Goal: Task Accomplishment & Management: Use online tool/utility

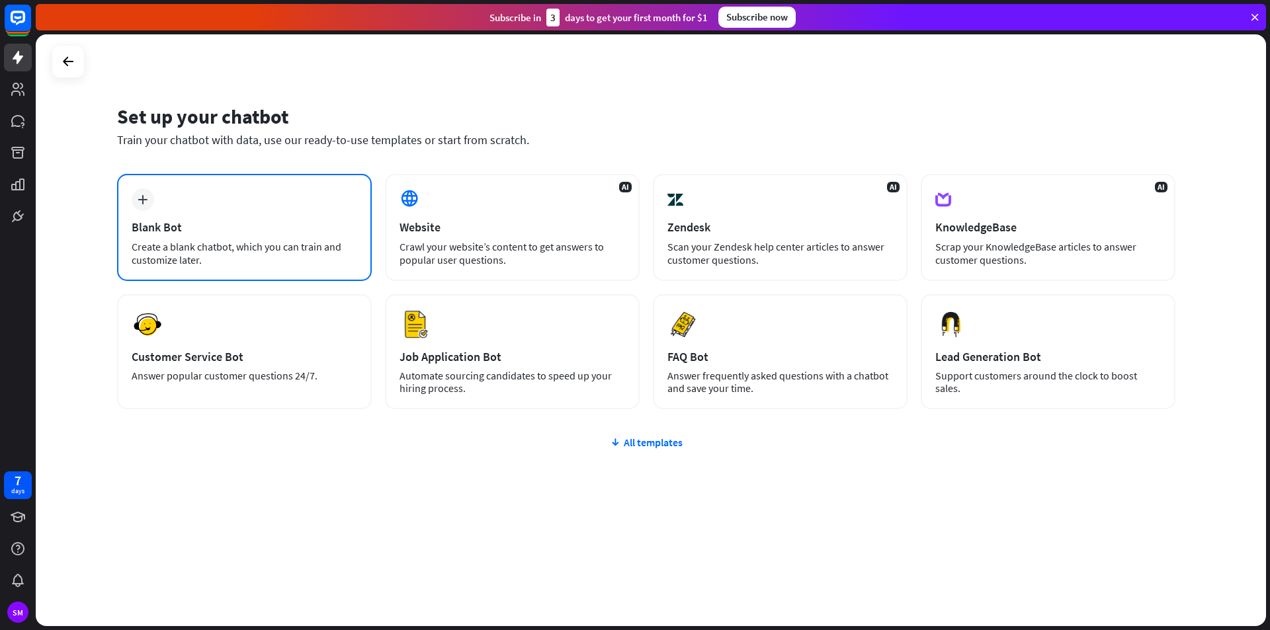
click at [238, 239] on div "plus Blank Bot Create a blank chatbot, which you can train and customize later." at bounding box center [244, 227] width 255 height 107
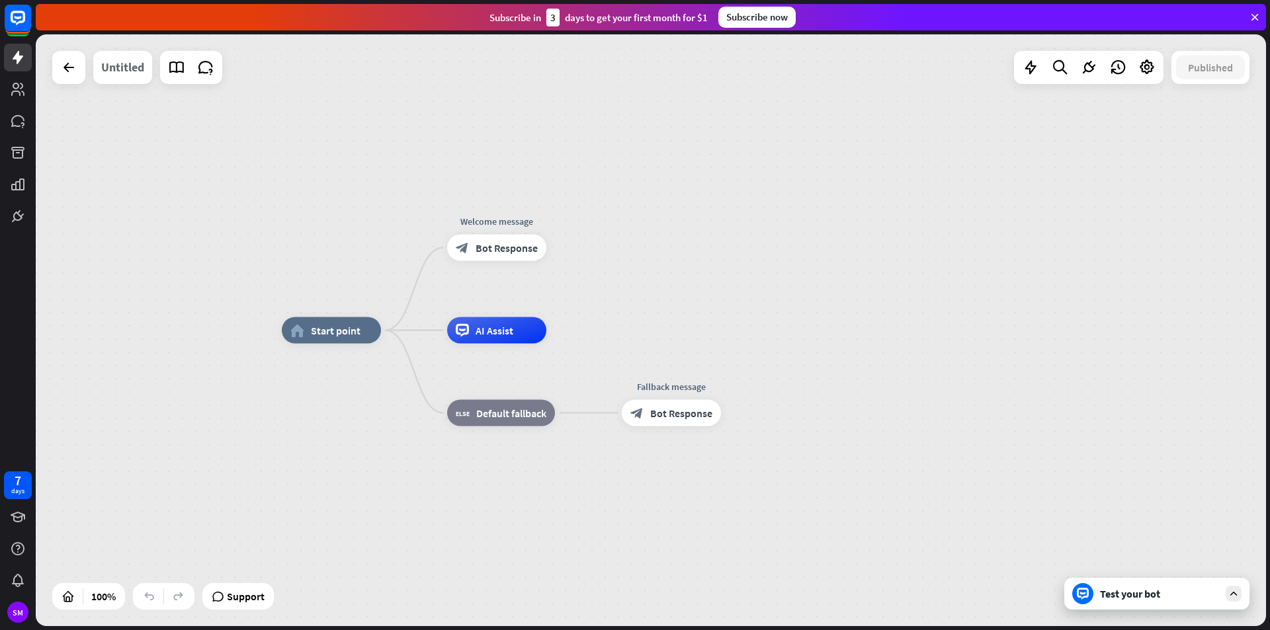
click at [132, 71] on div "Untitled" at bounding box center [122, 67] width 43 height 33
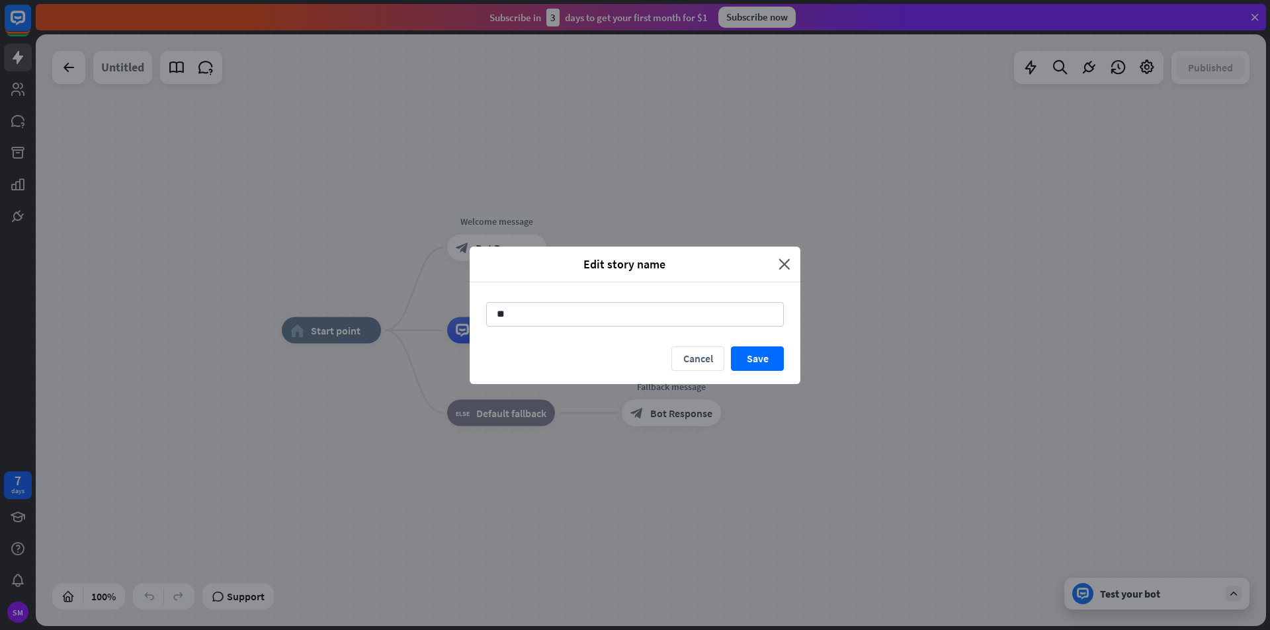
type input "*"
type input "*****"
click at [762, 364] on button "Save" at bounding box center [757, 358] width 53 height 24
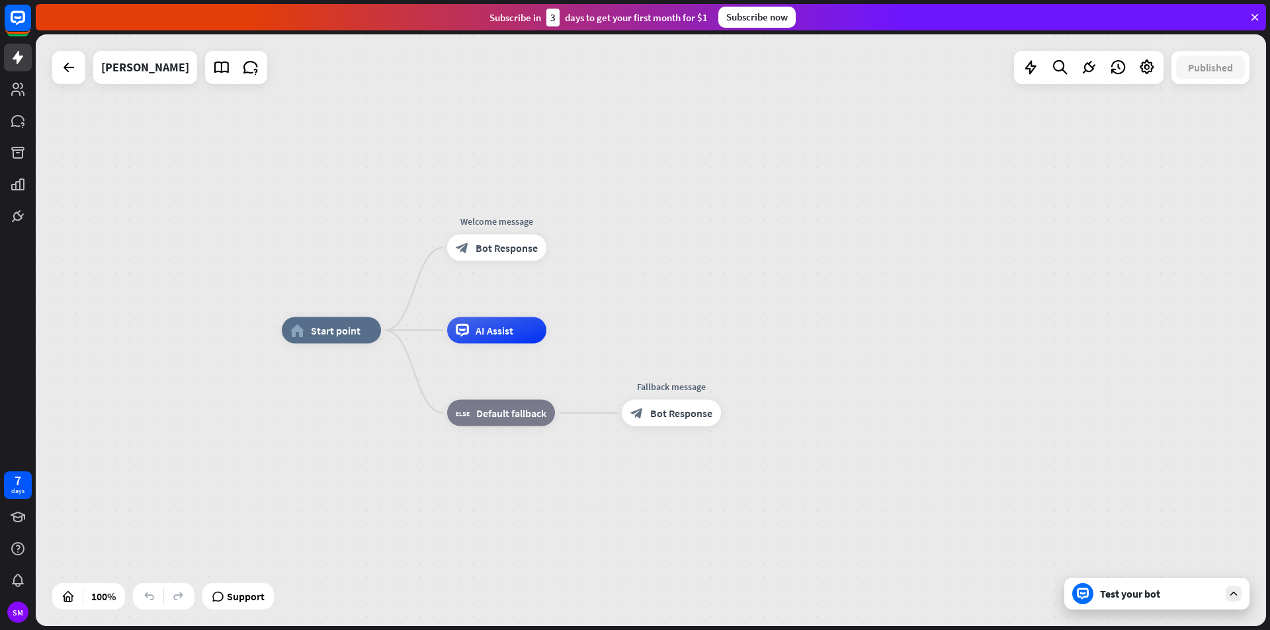
click at [1117, 590] on div "Test your bot" at bounding box center [1159, 593] width 119 height 13
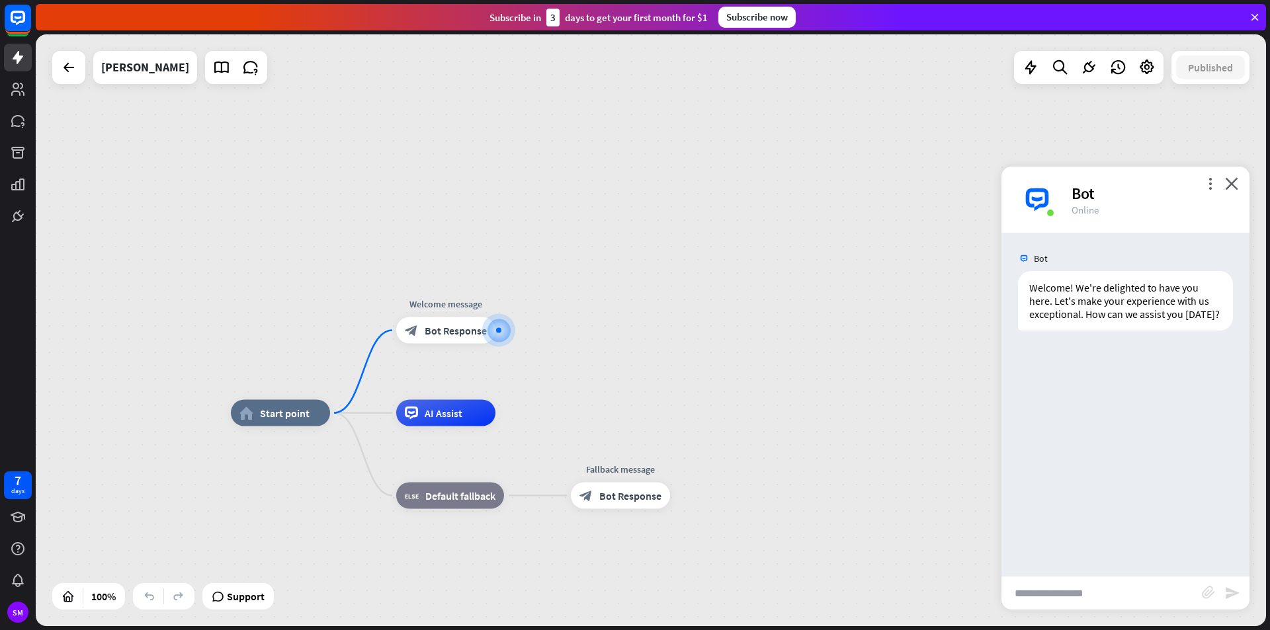
drag, startPoint x: 1064, startPoint y: 592, endPoint x: 1053, endPoint y: 625, distance: 34.3
click at [1056, 619] on div "home_2 Start point Welcome message block_bot_response Bot Response AI Assist bl…" at bounding box center [651, 330] width 1230 height 592
type input "**********"
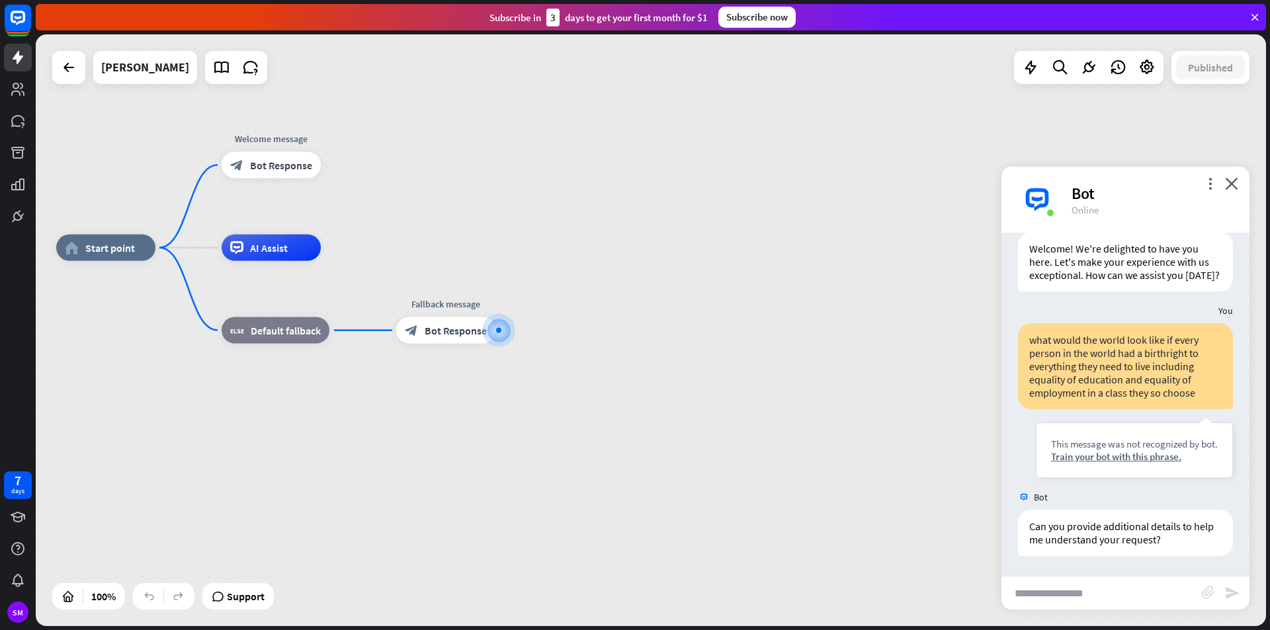
scroll to position [52, 0]
drag, startPoint x: 1106, startPoint y: 456, endPoint x: 1109, endPoint y: 465, distance: 9.0
click at [1107, 456] on div "Train your bot with this phrase." at bounding box center [1134, 456] width 167 height 13
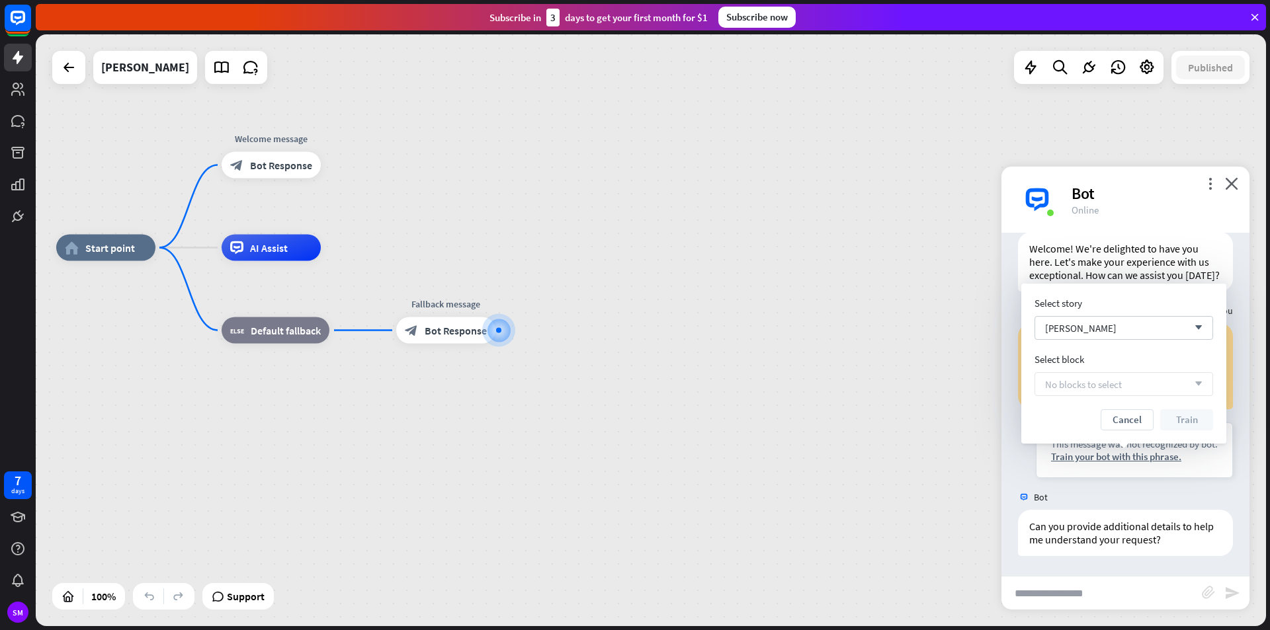
click at [1190, 385] on icon "arrow_down" at bounding box center [1195, 384] width 15 height 8
click at [1129, 423] on button "Cancel" at bounding box center [1126, 419] width 53 height 21
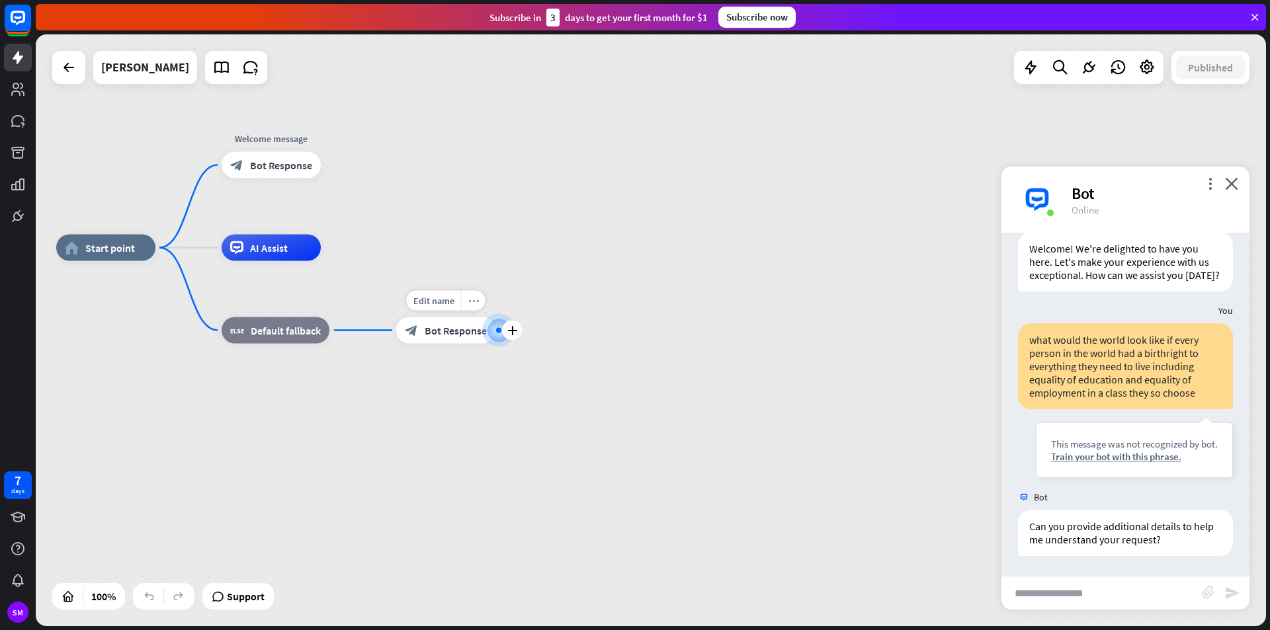
click at [475, 307] on div "more_horiz" at bounding box center [473, 301] width 24 height 20
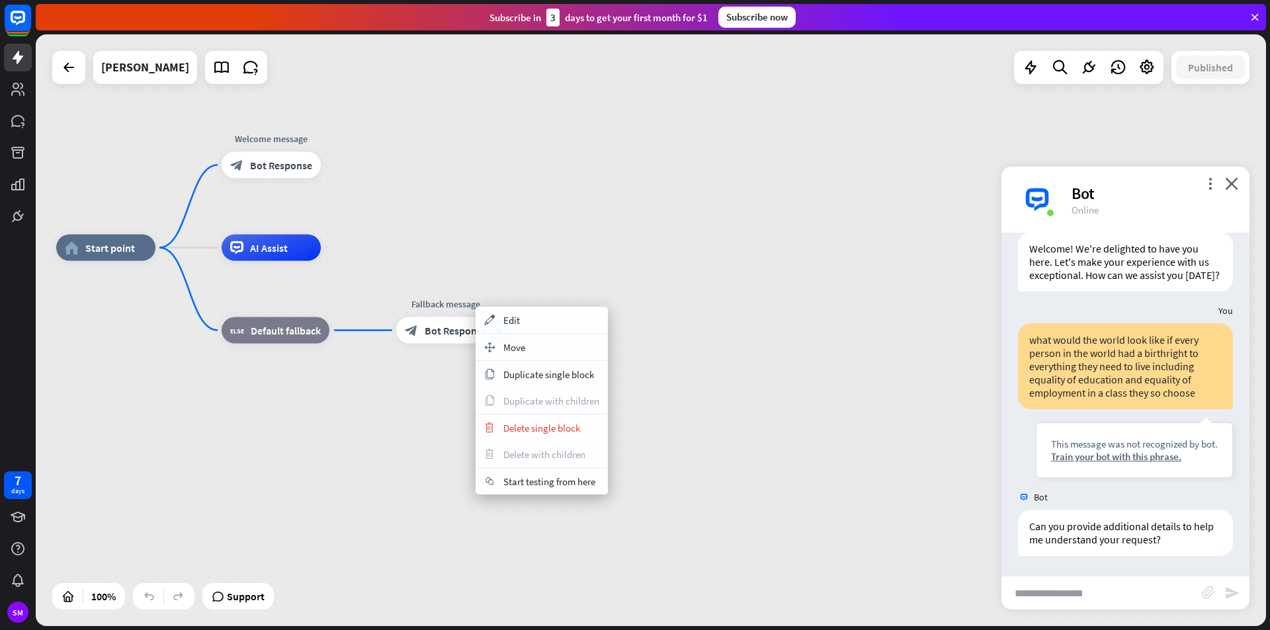
click at [1250, 15] on icon at bounding box center [1254, 17] width 12 height 12
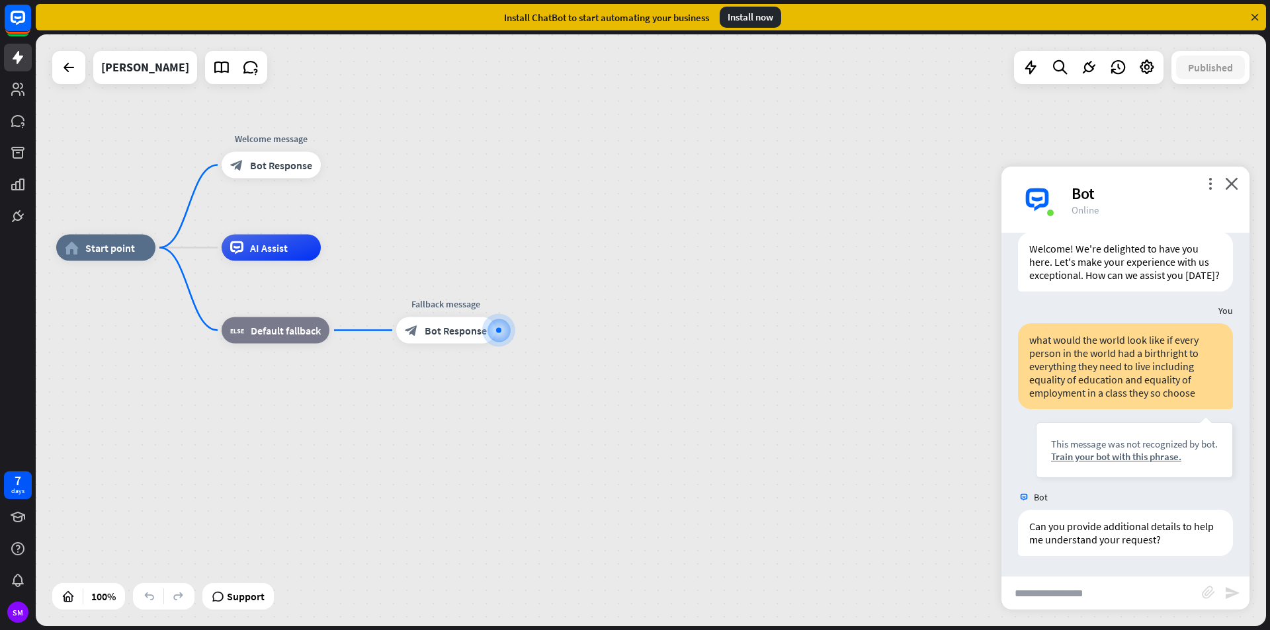
click at [1254, 13] on icon at bounding box center [1254, 17] width 12 height 12
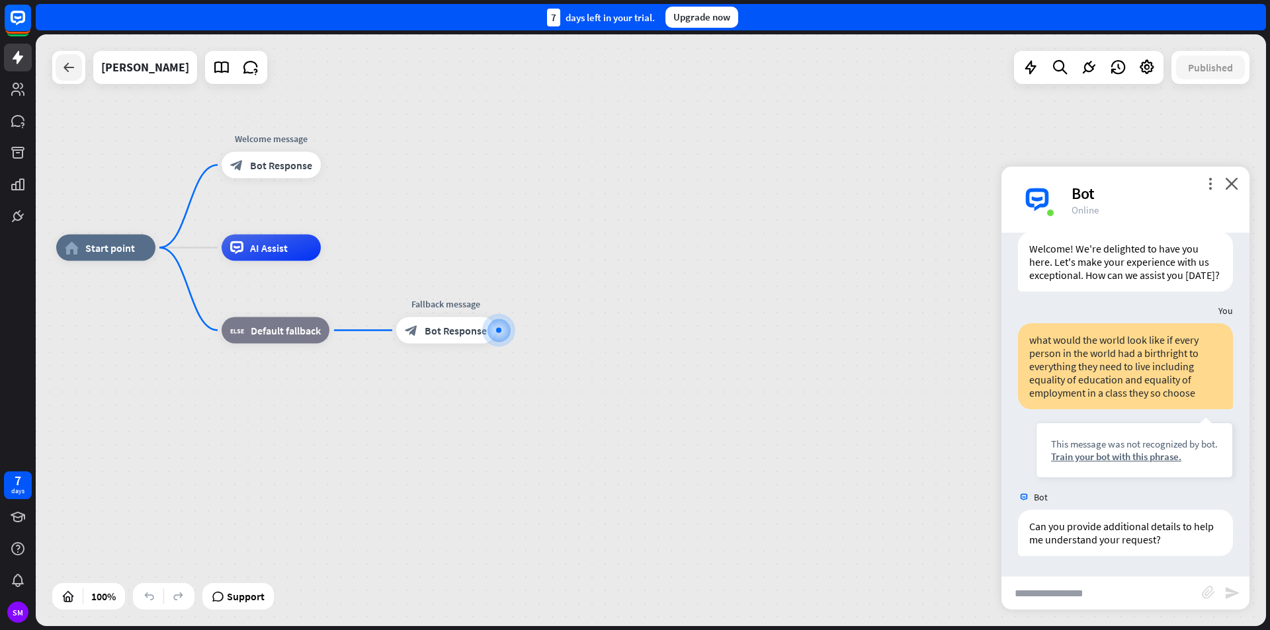
click at [63, 69] on icon at bounding box center [69, 68] width 16 height 16
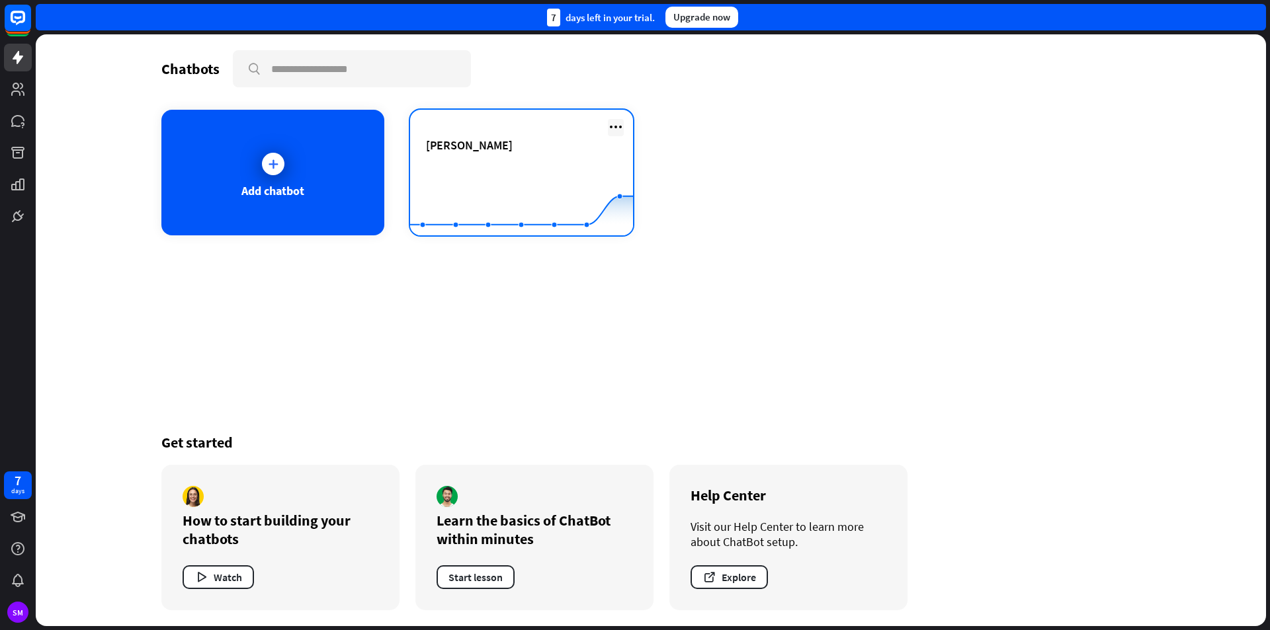
click at [621, 126] on icon at bounding box center [616, 127] width 16 height 16
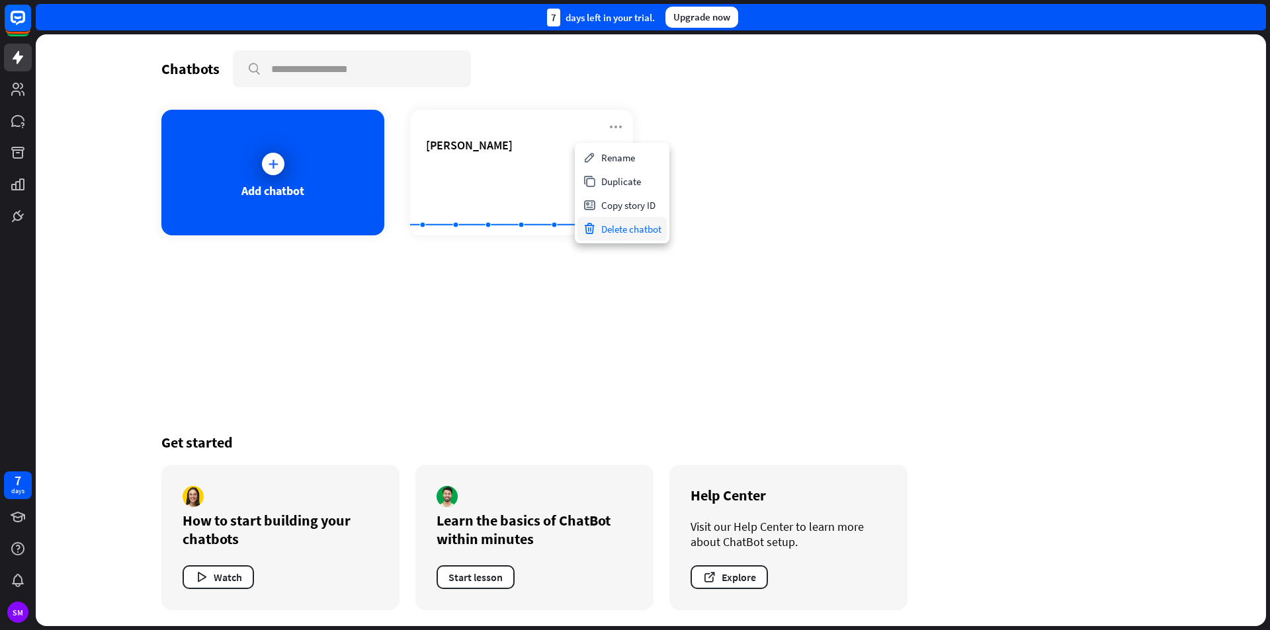
click at [622, 229] on div "Delete chatbot" at bounding box center [621, 229] width 89 height 24
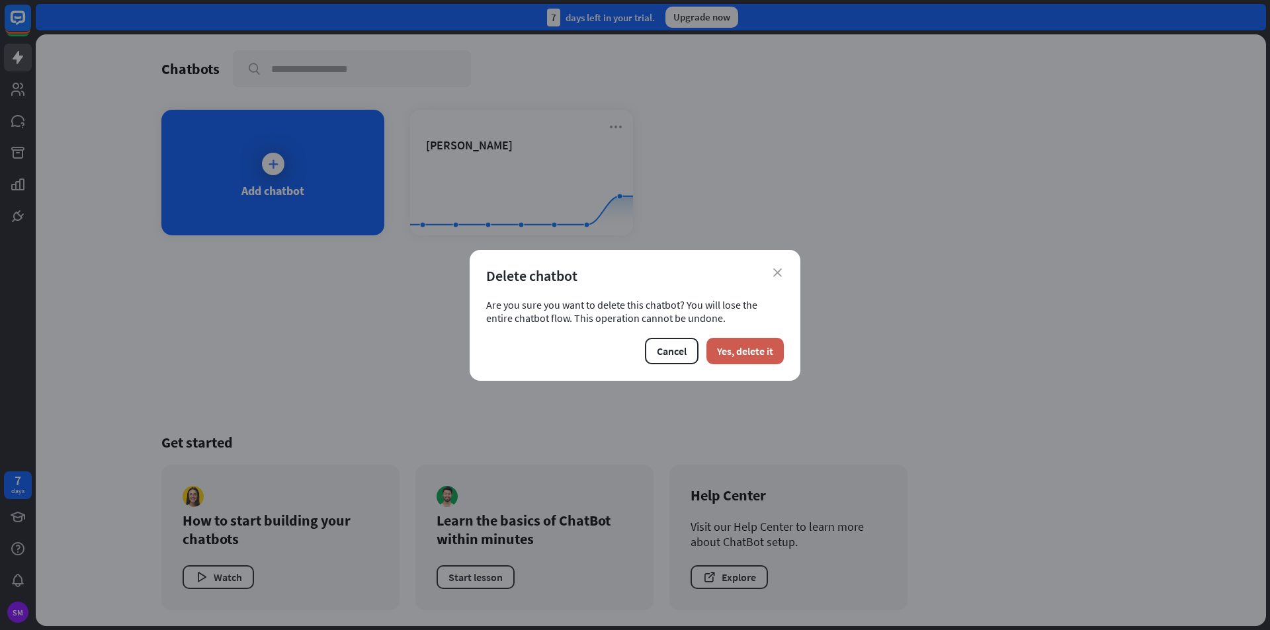
click at [753, 354] on button "Yes, delete it" at bounding box center [744, 351] width 77 height 26
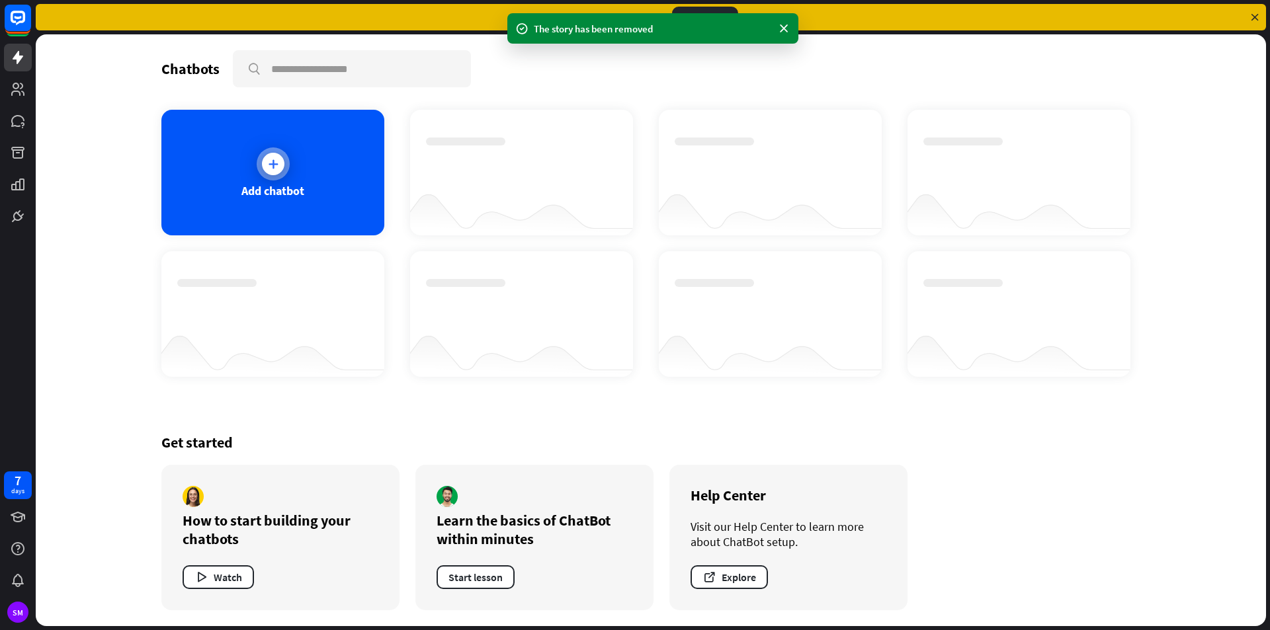
click at [253, 157] on div "Add chatbot" at bounding box center [272, 173] width 223 height 126
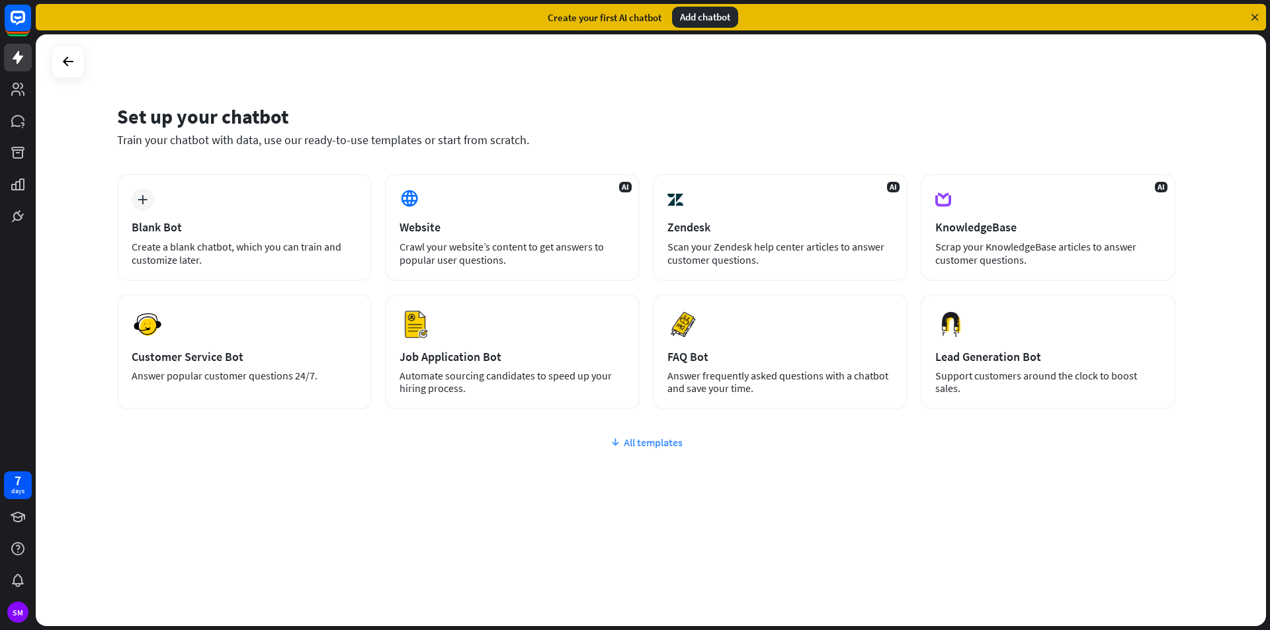
click at [672, 445] on div "All templates" at bounding box center [646, 442] width 1058 height 13
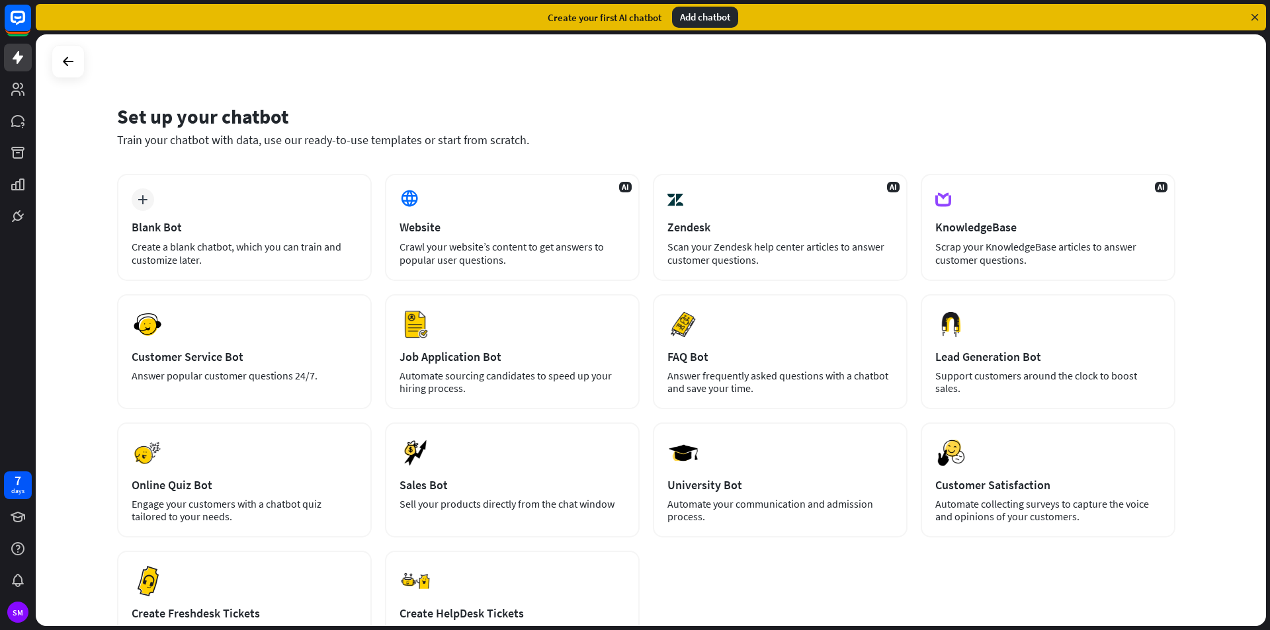
click at [1221, 284] on div "Set up your chatbot Train your chatbot with data, use our ready-to-use template…" at bounding box center [651, 330] width 1230 height 592
